Goal: Ask a question

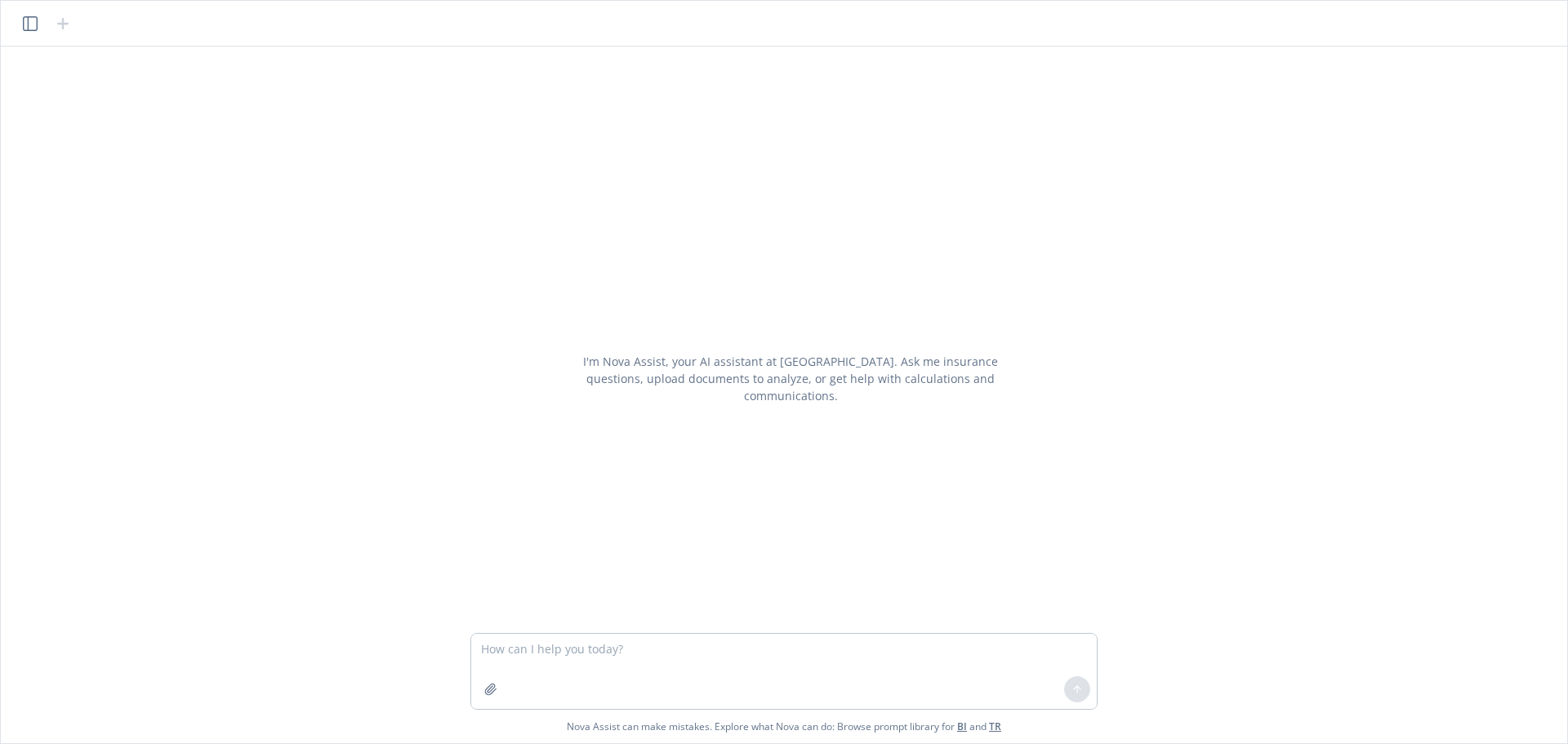
click at [703, 652] on textarea at bounding box center [784, 672] width 626 height 76
type textarea "Who is Anthem and Blue [PERSON_NAME] TPA for medical ASO quotes"
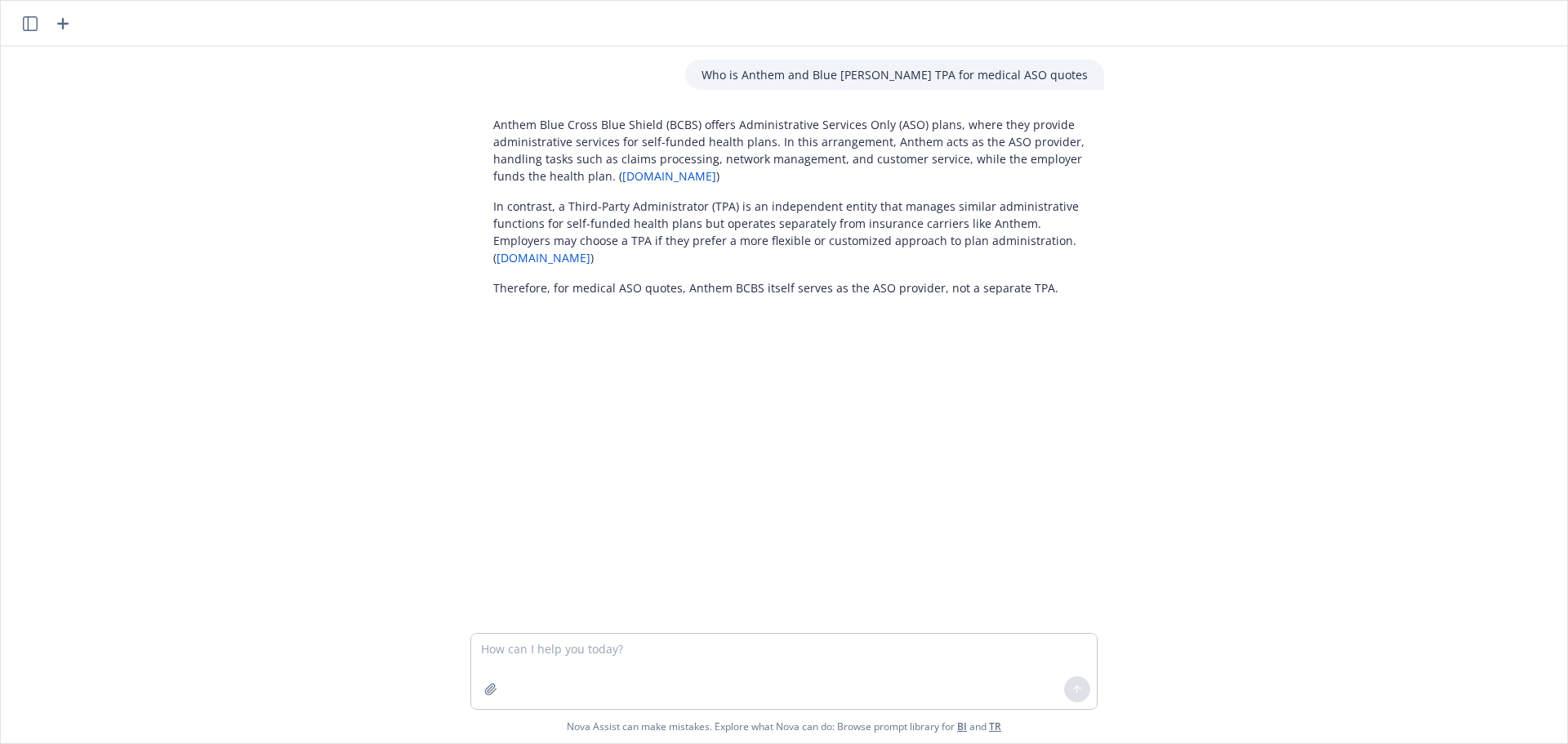
click at [796, 660] on textarea at bounding box center [784, 672] width 626 height 76
type textarea "Does Blue Shield have a TPA for self-funded plans?"
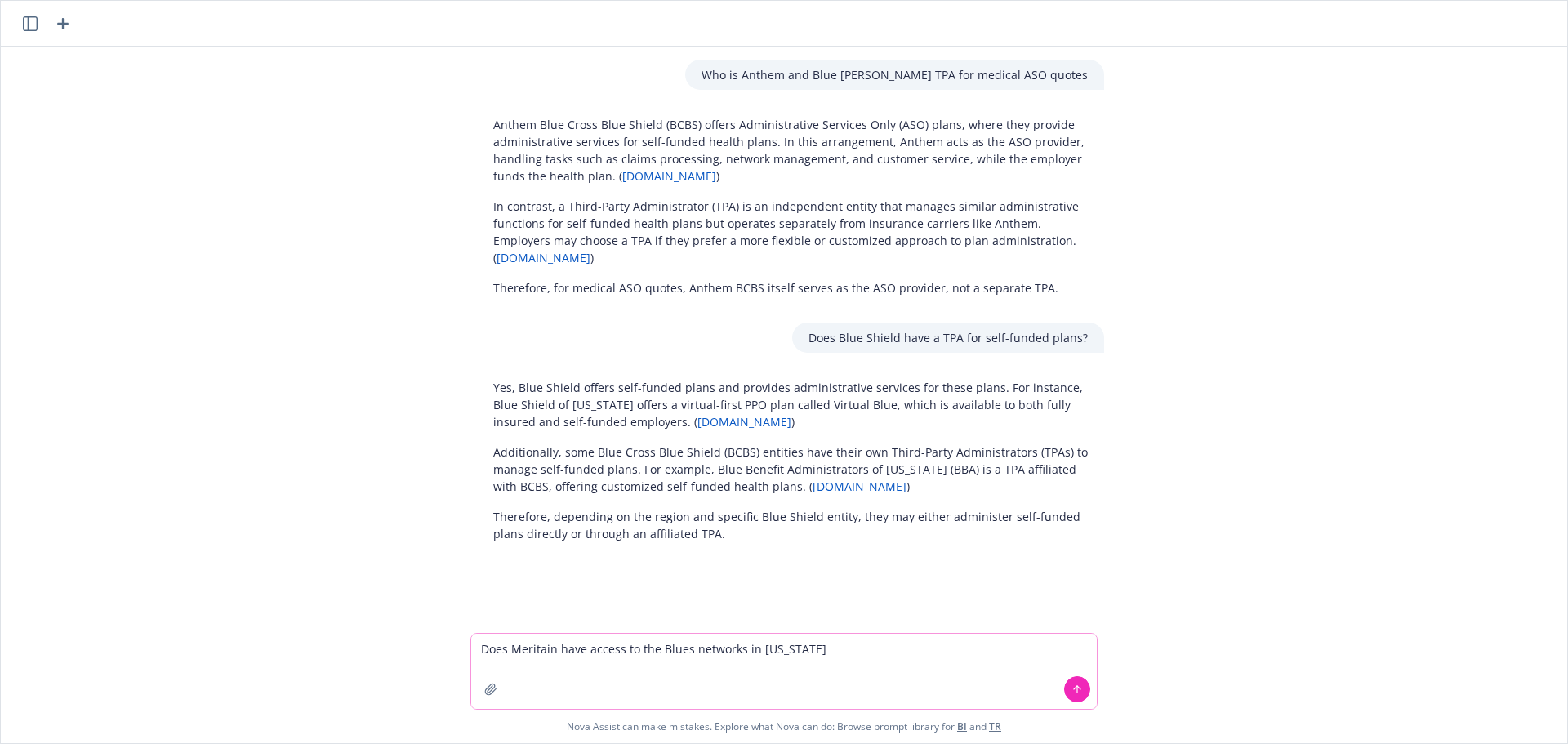
type textarea "Does Meritain have access to the Blues networks in [US_STATE]?"
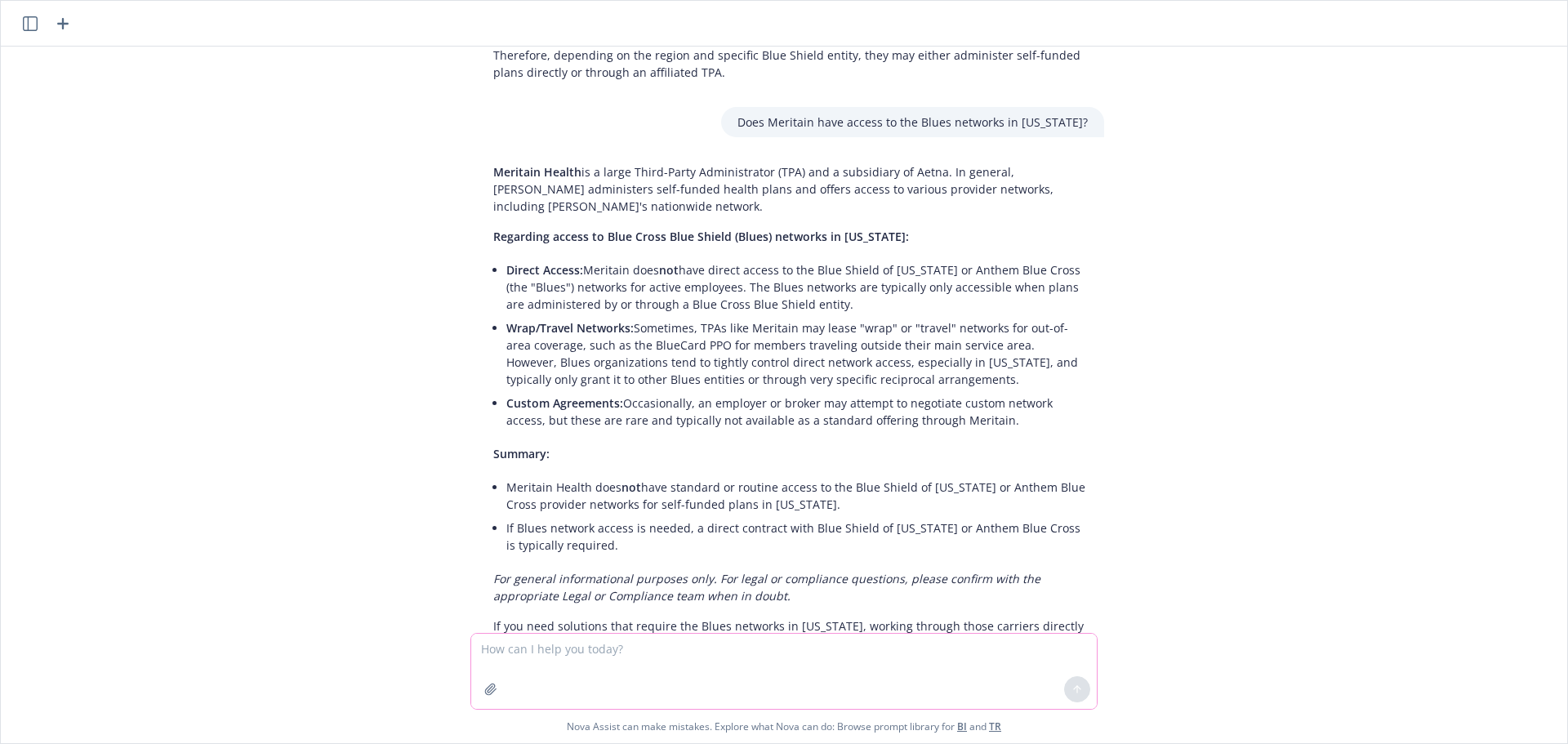
scroll to position [543, 0]
